Goal: Transaction & Acquisition: Purchase product/service

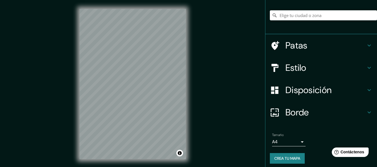
scroll to position [47, 0]
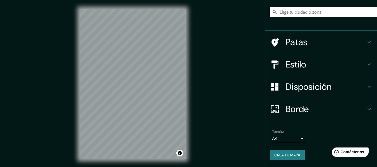
click at [307, 93] on div "Disposición" at bounding box center [321, 87] width 112 height 22
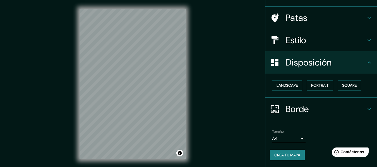
scroll to position [34, 0]
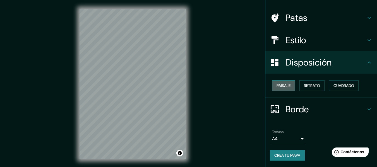
click at [282, 84] on font "Paisaje" at bounding box center [283, 85] width 14 height 5
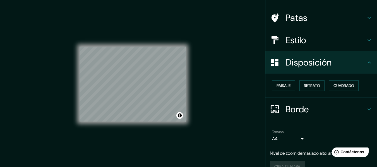
click at [196, 68] on div "Mappin Ubicación Patas Estilo Disposición Paisaje Retrato Cuadrado Borde Elige …" at bounding box center [188, 88] width 377 height 177
click at [305, 41] on h4 "Estilo" at bounding box center [325, 40] width 80 height 11
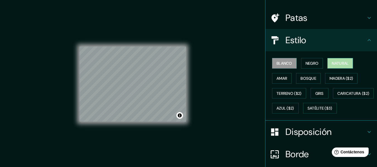
click at [336, 63] on font "Natural" at bounding box center [340, 63] width 17 height 5
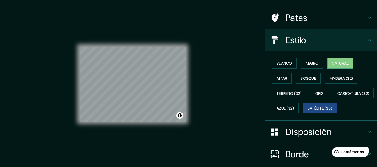
click at [303, 114] on button "Satélite ($3)" at bounding box center [320, 108] width 34 height 11
click at [69, 96] on div "Mappin Ubicación Patas Estilo Blanco Negro Natural Amar Bosque Madera ($2) Terr…" at bounding box center [188, 88] width 377 height 177
click at [190, 68] on div "© Mapbox © OpenStreetMap Improve this map © Maxar" at bounding box center [133, 84] width 124 height 168
click at [317, 90] on font "Gris" at bounding box center [319, 93] width 8 height 7
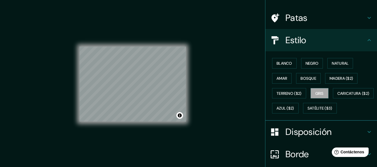
click at [307, 71] on div "Blanco Negro Natural Amar Bosque Madera ($2) Terreno ($2) Gris Caricatura ($2) …" at bounding box center [323, 86] width 107 height 60
click at [307, 74] on button "Bosque" at bounding box center [308, 78] width 25 height 11
click at [309, 73] on div "Mappin Ubicación Patas Estilo Blanco Negro Natural Amar Bosque Madera ($2) Terr…" at bounding box center [188, 88] width 377 height 177
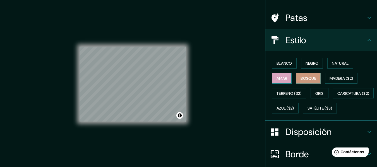
click at [276, 78] on font "Amar" at bounding box center [281, 78] width 11 height 5
click at [281, 62] on font "Blanco" at bounding box center [284, 63] width 16 height 5
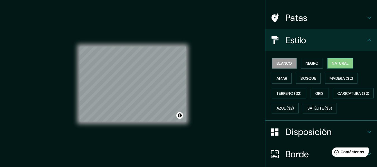
click at [324, 67] on div "Blanco Negro Natural Amar Bosque Madera ($2) Terreno ($2) Gris Caricatura ($2) …" at bounding box center [323, 86] width 107 height 60
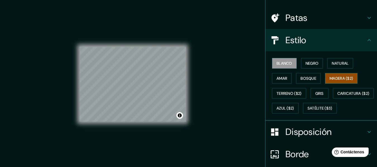
click at [352, 73] on div "Blanco Negro Natural Amar Bosque Madera ($2) Terreno ($2) Gris Caricatura ($2) …" at bounding box center [323, 86] width 107 height 60
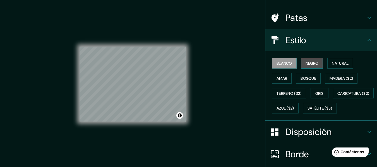
click at [301, 66] on button "Negro" at bounding box center [312, 63] width 22 height 11
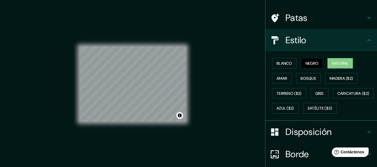
click at [345, 67] on button "Natural" at bounding box center [340, 63] width 26 height 11
click at [346, 78] on font "Madera ($2)" at bounding box center [340, 78] width 23 height 5
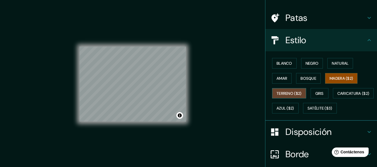
click at [286, 95] on font "Terreno ($2)" at bounding box center [288, 93] width 25 height 5
click at [317, 91] on font "Gris" at bounding box center [319, 93] width 8 height 5
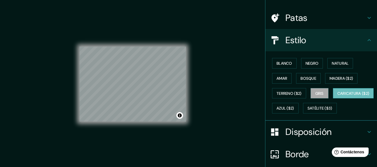
click at [337, 96] on font "Caricatura ($2)" at bounding box center [353, 93] width 32 height 5
click at [294, 110] on font "Azul ($2)" at bounding box center [285, 108] width 18 height 5
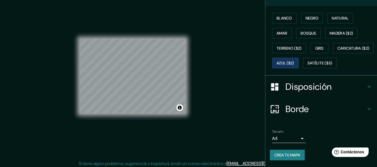
scroll to position [10, 0]
